Goal: Find specific page/section: Find specific page/section

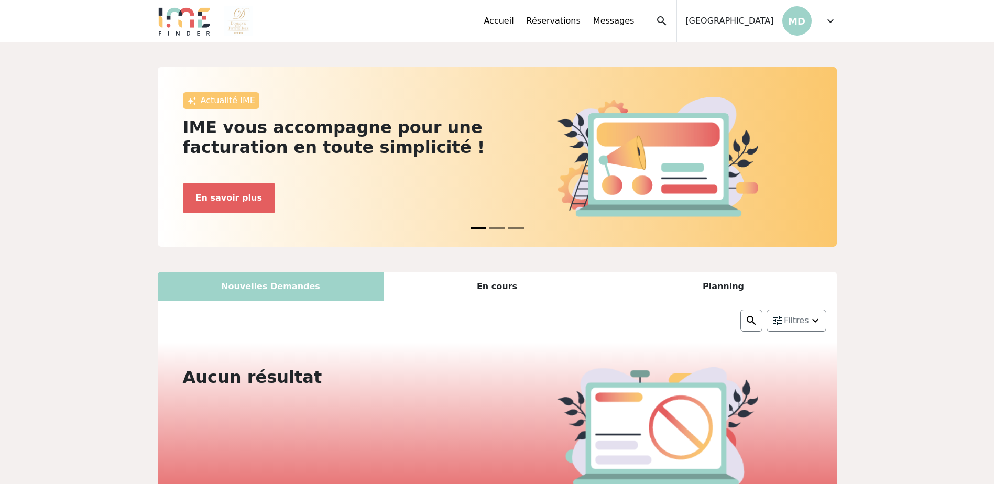
click at [829, 22] on span "expand_more" at bounding box center [830, 21] width 13 height 13
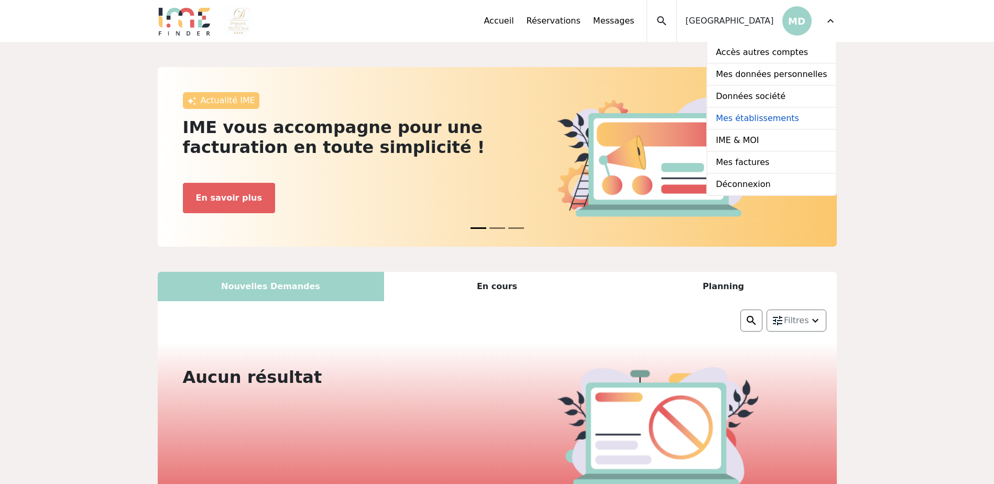
click at [757, 118] on link "Mes établissements" at bounding box center [771, 119] width 128 height 22
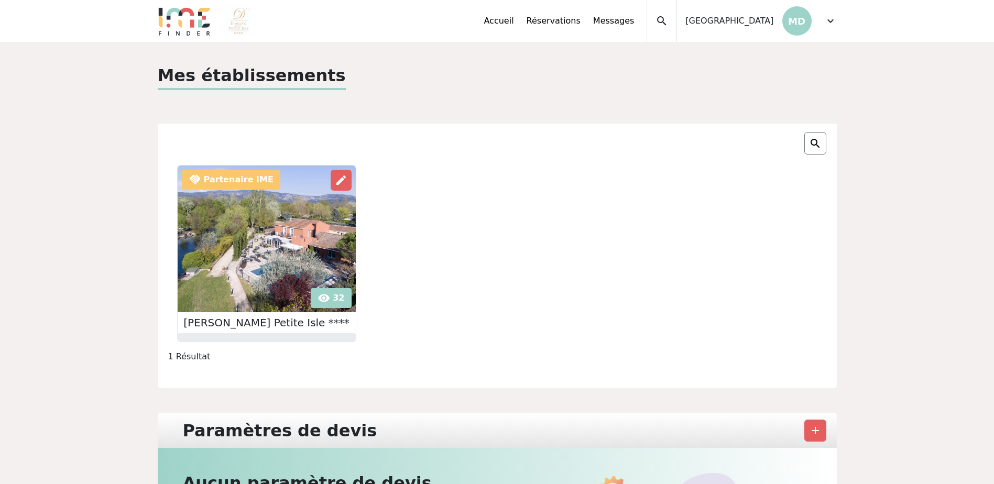
click at [334, 305] on img at bounding box center [267, 239] width 178 height 147
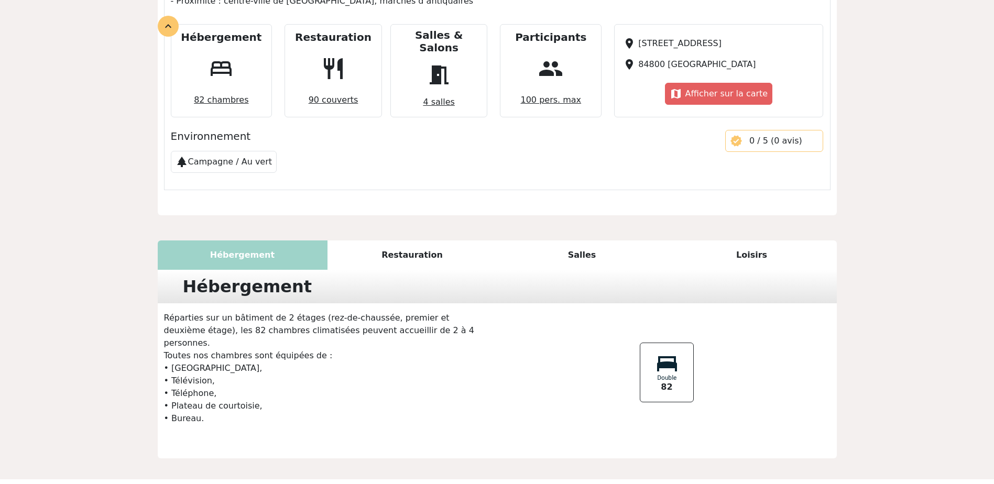
click at [578, 240] on div "Salles" at bounding box center [582, 254] width 170 height 29
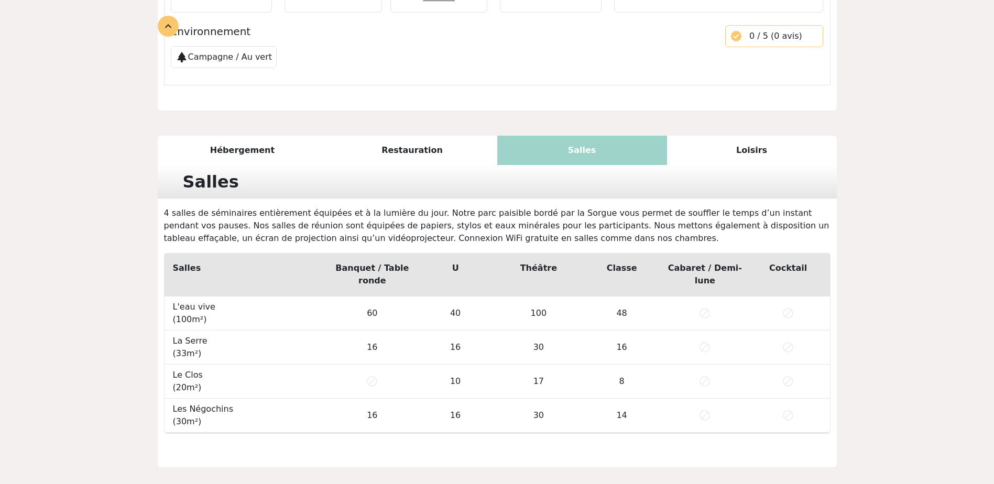
scroll to position [670, 0]
